Goal: Task Accomplishment & Management: Complete application form

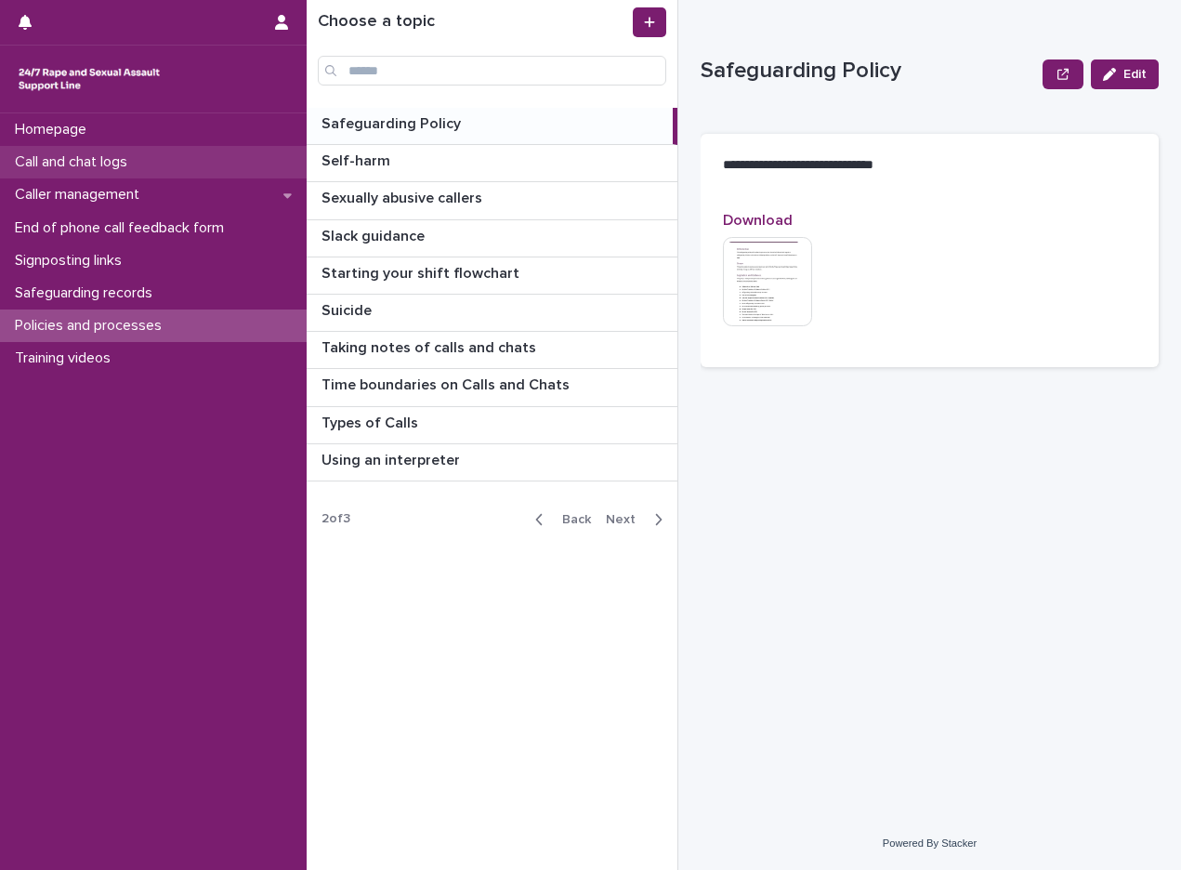
click at [130, 152] on div "Call and chat logs" at bounding box center [153, 162] width 307 height 33
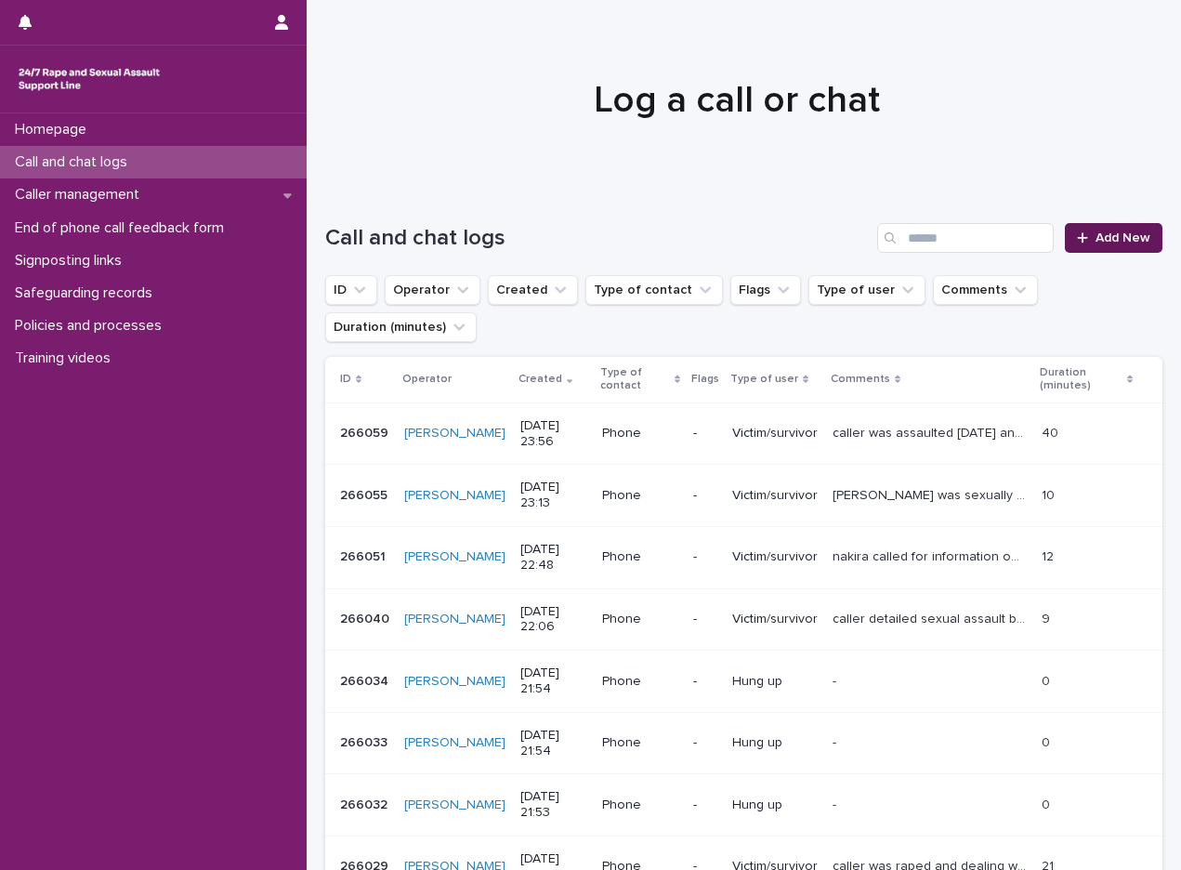
click at [1065, 230] on link "Add New" at bounding box center [1114, 238] width 98 height 30
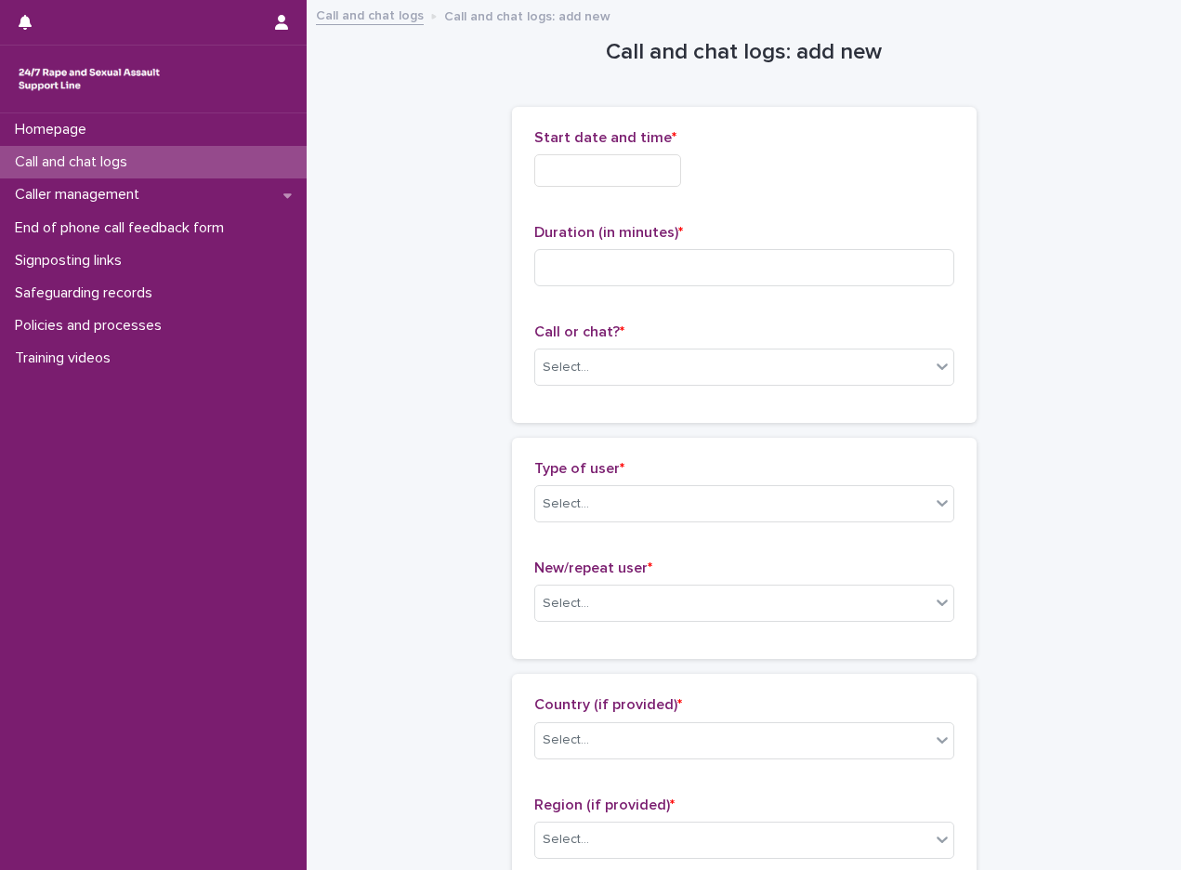
click at [648, 155] on input "text" at bounding box center [607, 170] width 147 height 33
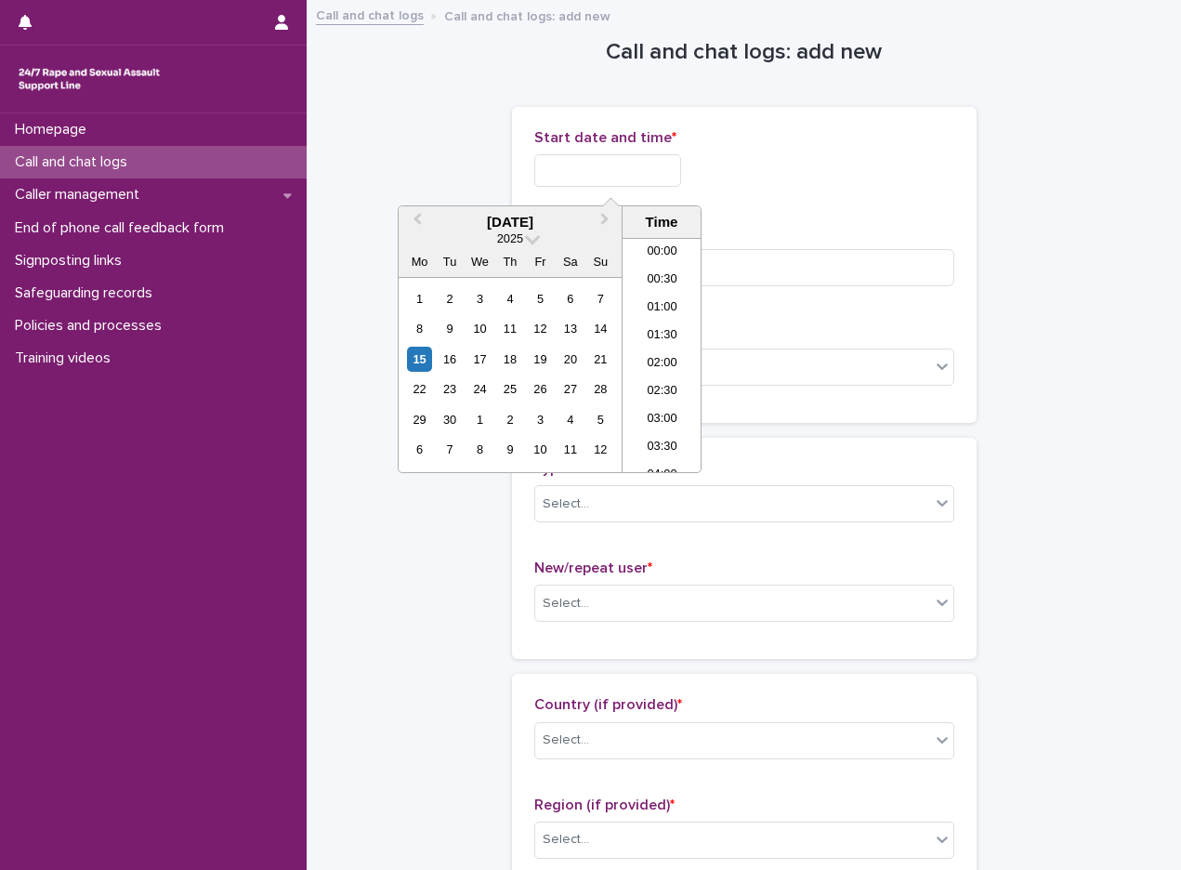
scroll to position [957, 0]
click at [663, 360] on li "19:00" at bounding box center [661, 355] width 79 height 28
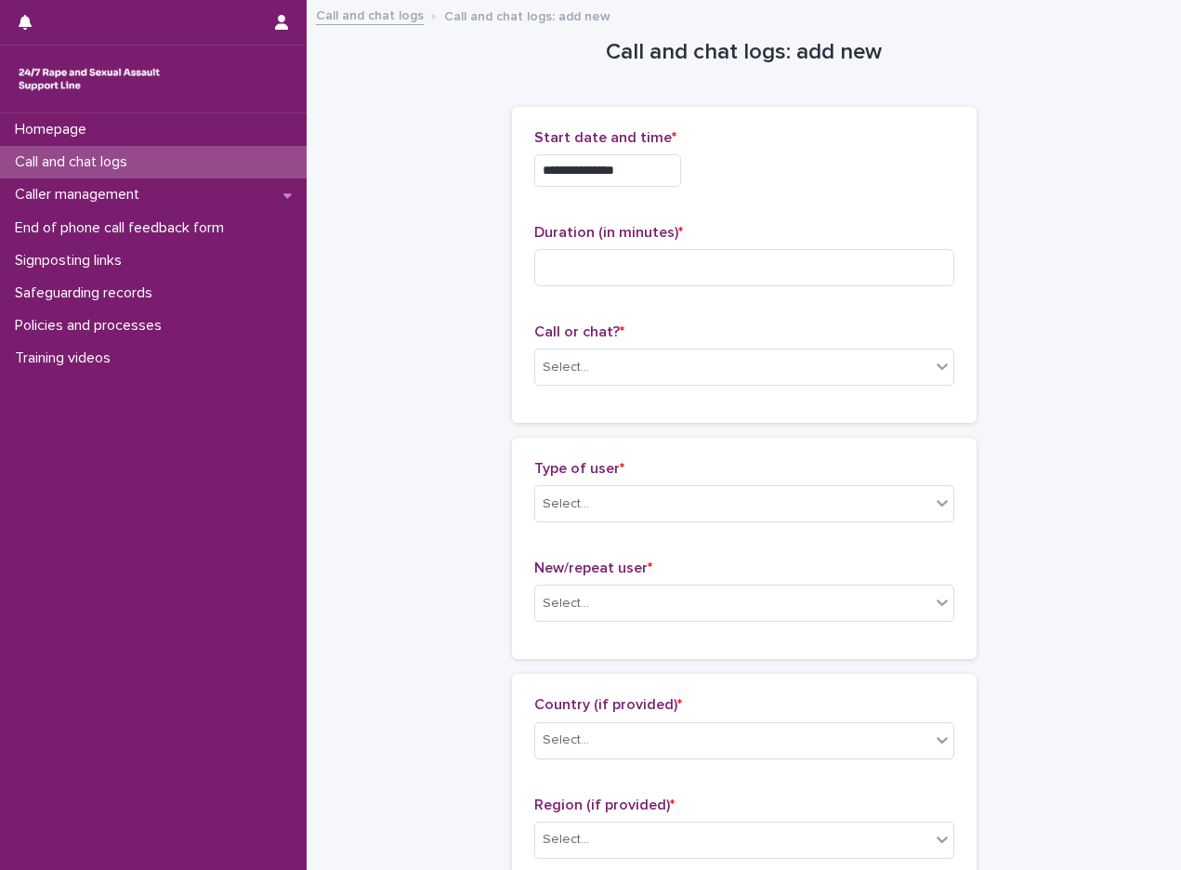
click at [659, 175] on input "**********" at bounding box center [607, 170] width 147 height 33
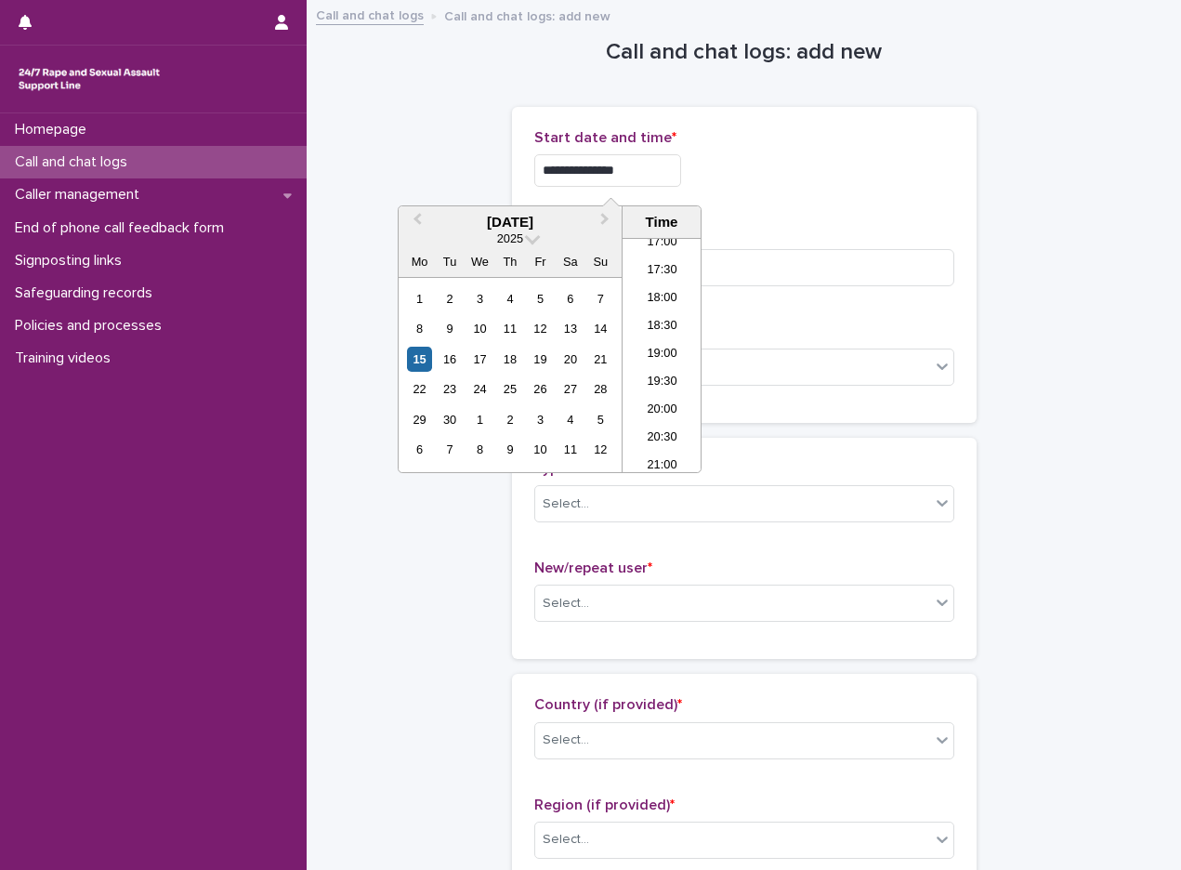
type input "**********"
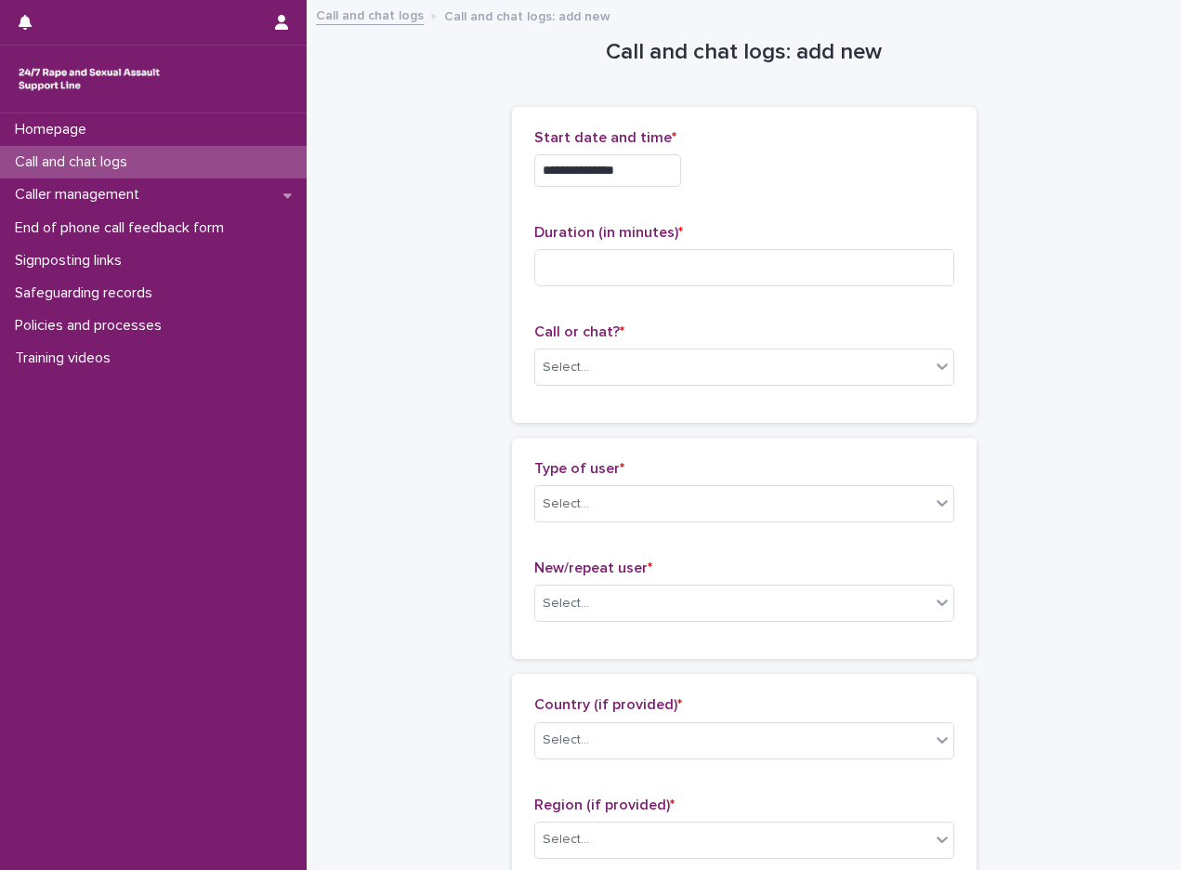
click at [596, 377] on div "Select..." at bounding box center [732, 367] width 395 height 31
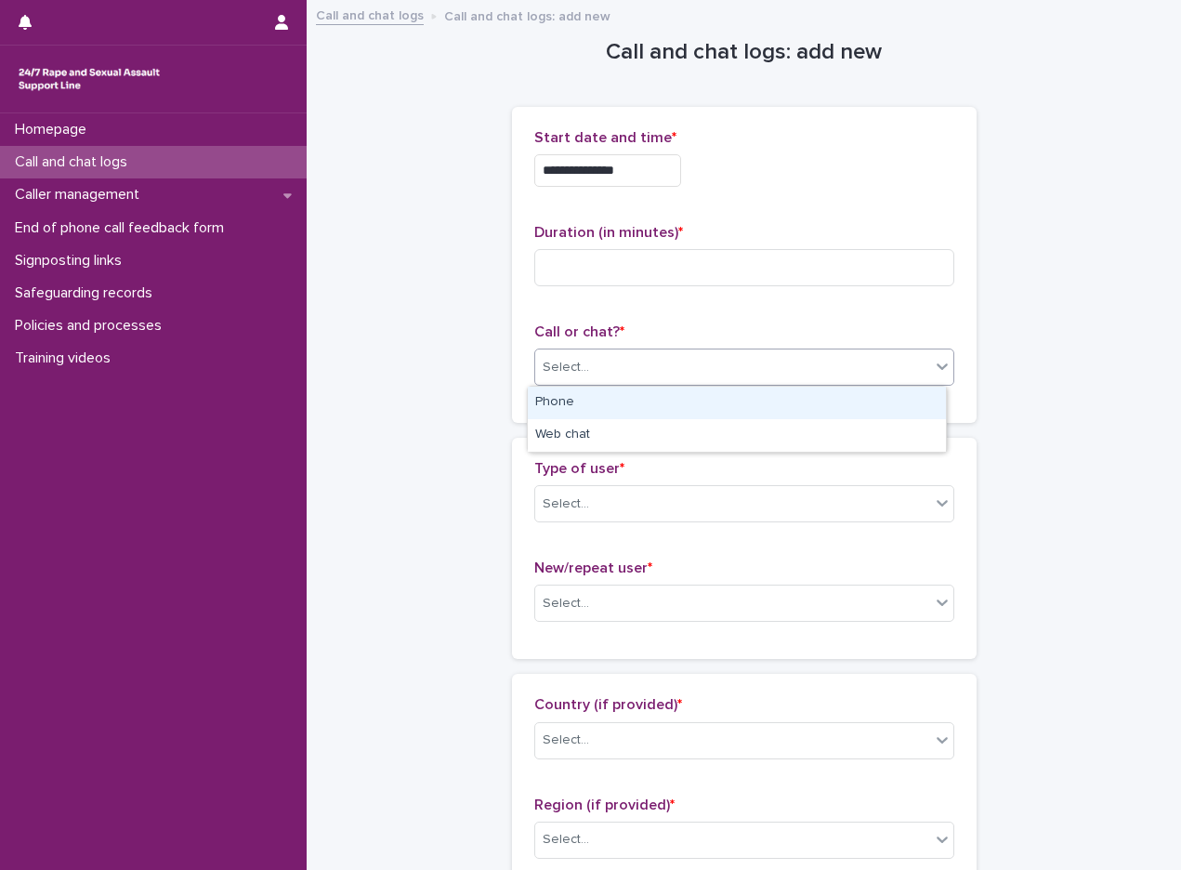
click at [586, 403] on div "Phone" at bounding box center [737, 403] width 418 height 33
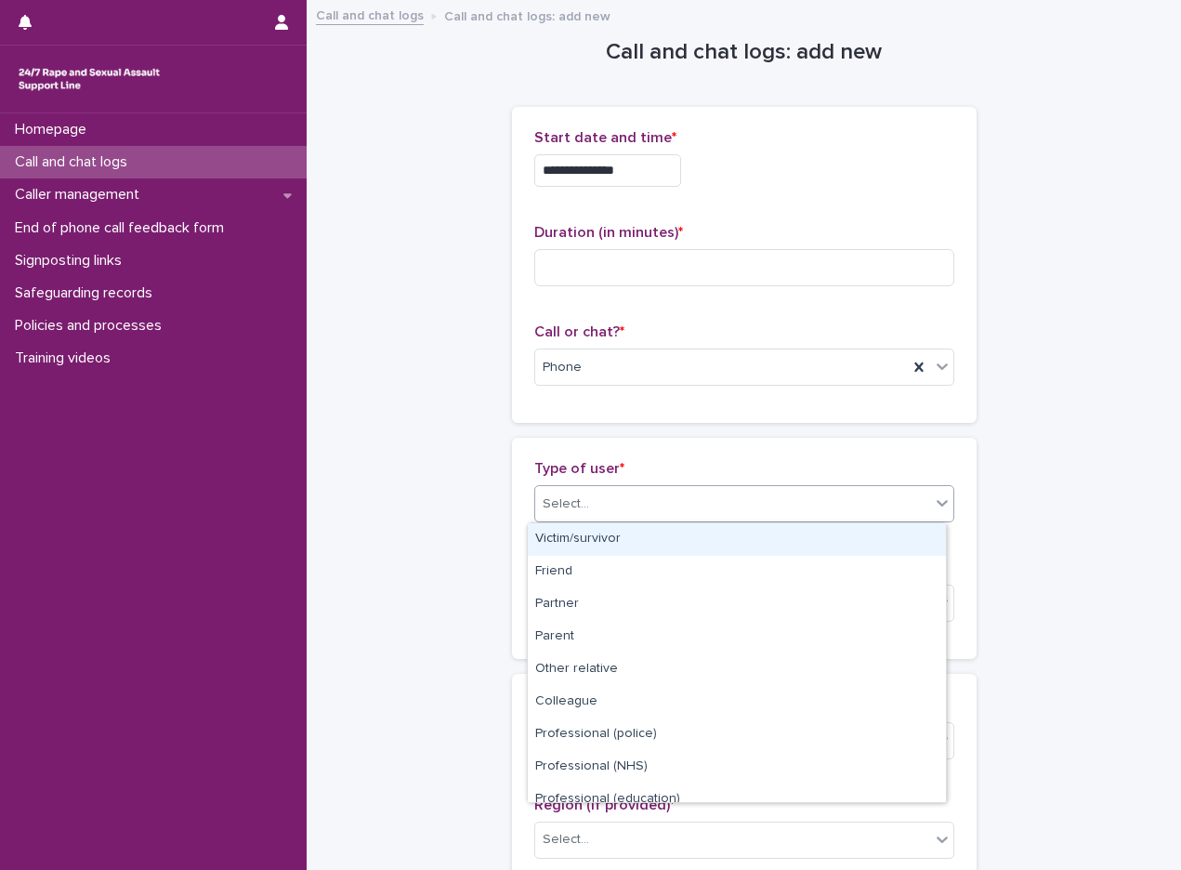
click at [602, 504] on div "Select..." at bounding box center [732, 504] width 395 height 31
click at [607, 539] on div "Victim/survivor" at bounding box center [737, 539] width 418 height 33
